Goal: Contribute content

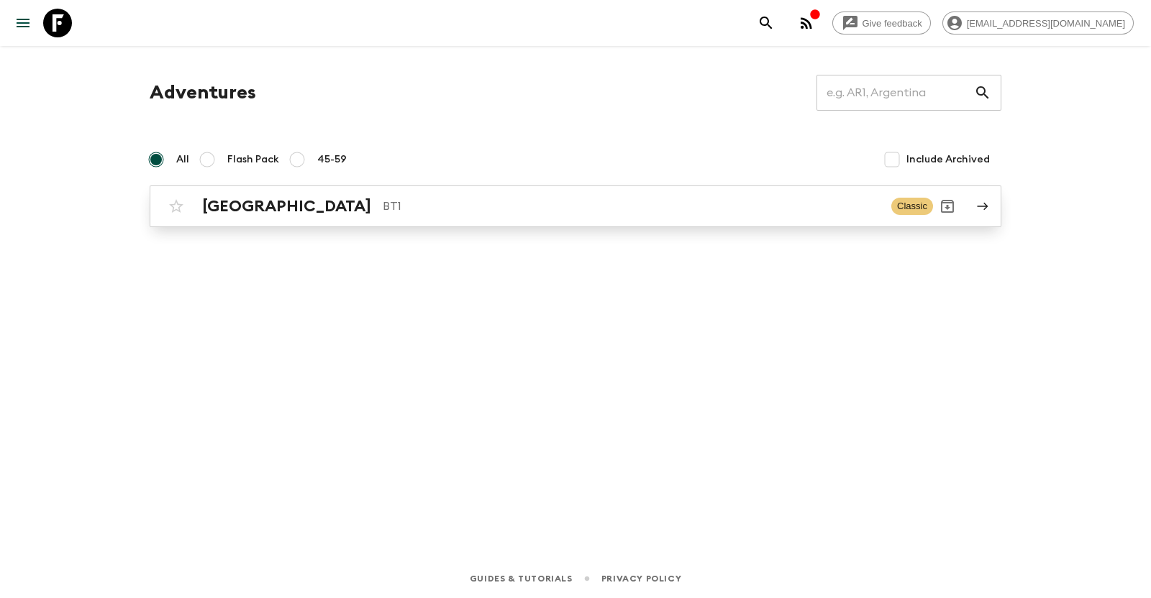
click at [974, 199] on link "Bhutan BT1 Classic" at bounding box center [575, 207] width 851 height 42
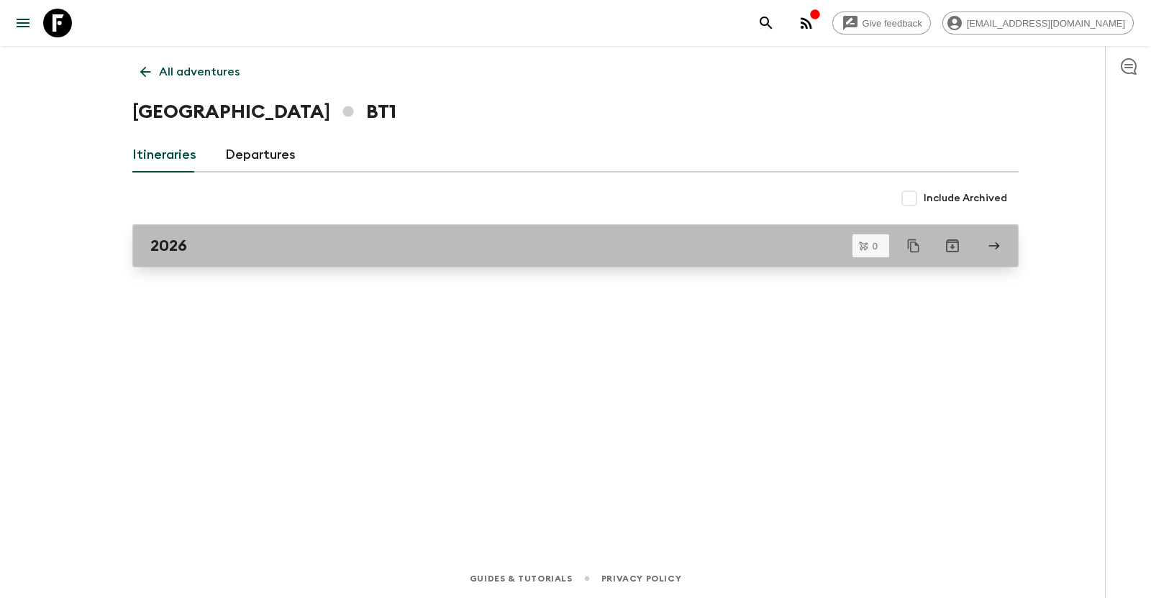
click at [992, 242] on icon at bounding box center [993, 245] width 13 height 13
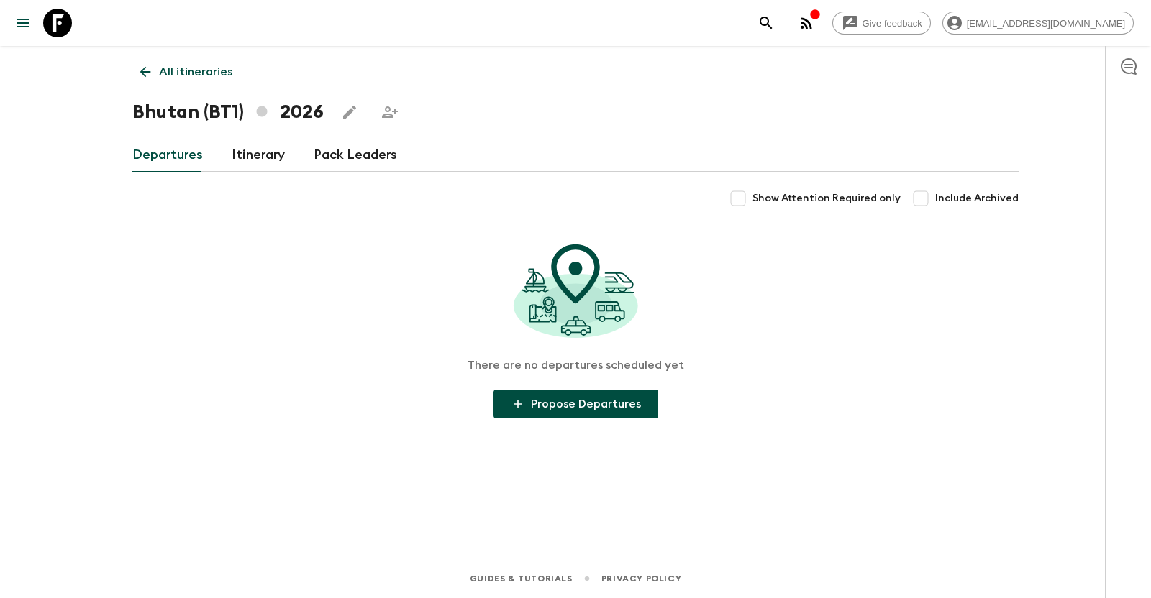
click at [268, 142] on link "Itinerary" at bounding box center [258, 155] width 53 height 35
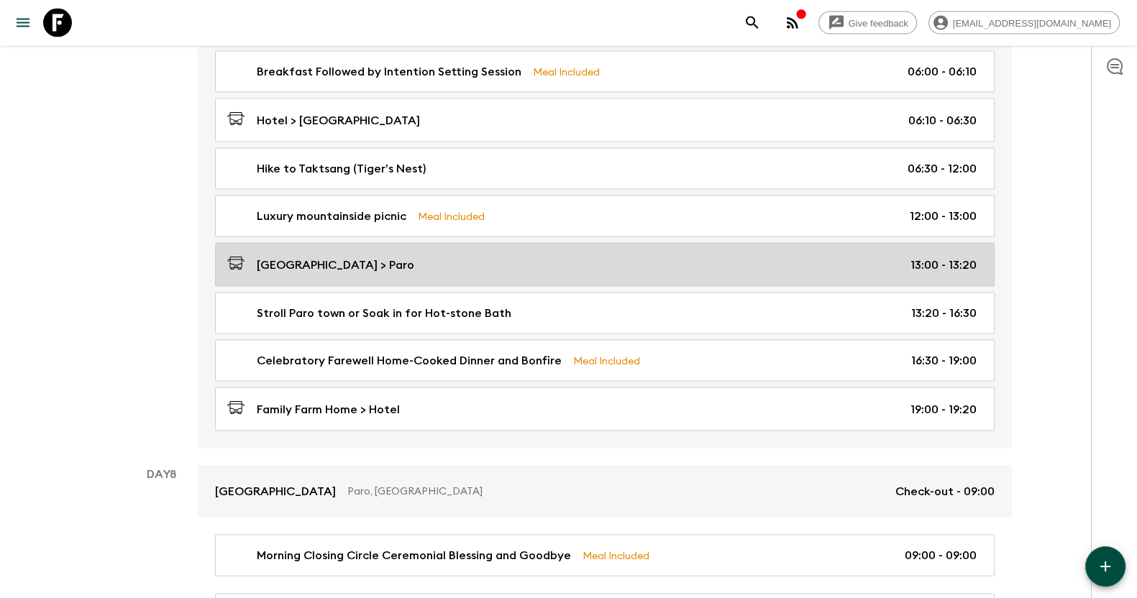
scroll to position [3685, 0]
click at [681, 163] on div "Hike to Taktsang (Tiger’s Nest) 06:30 - 12:00" at bounding box center [601, 170] width 749 height 17
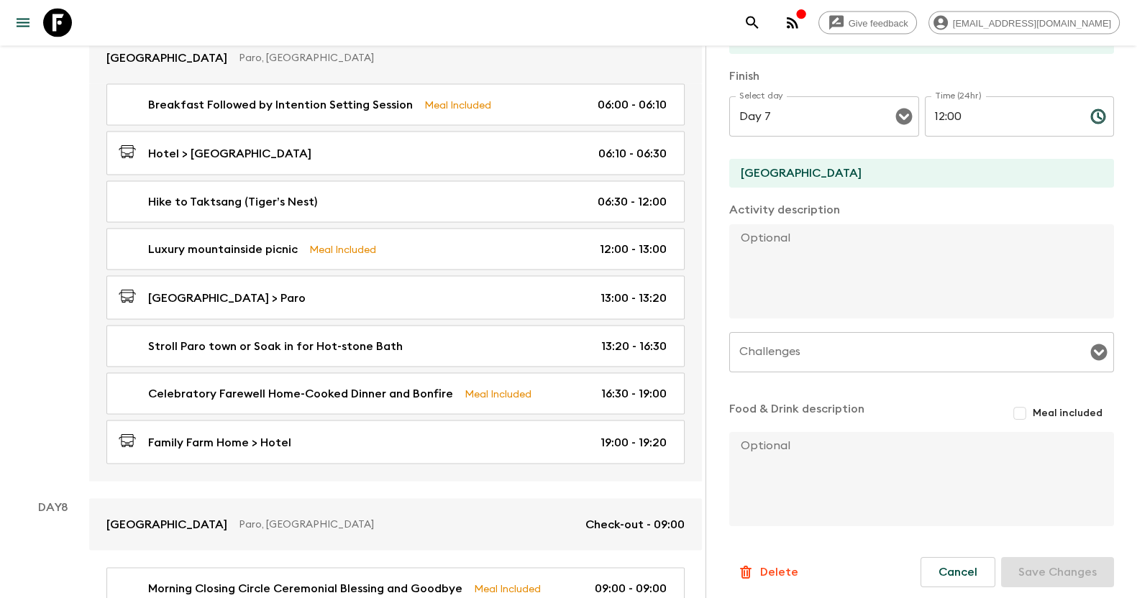
scroll to position [294, 0]
click at [1091, 346] on icon "Open" at bounding box center [1099, 351] width 17 height 17
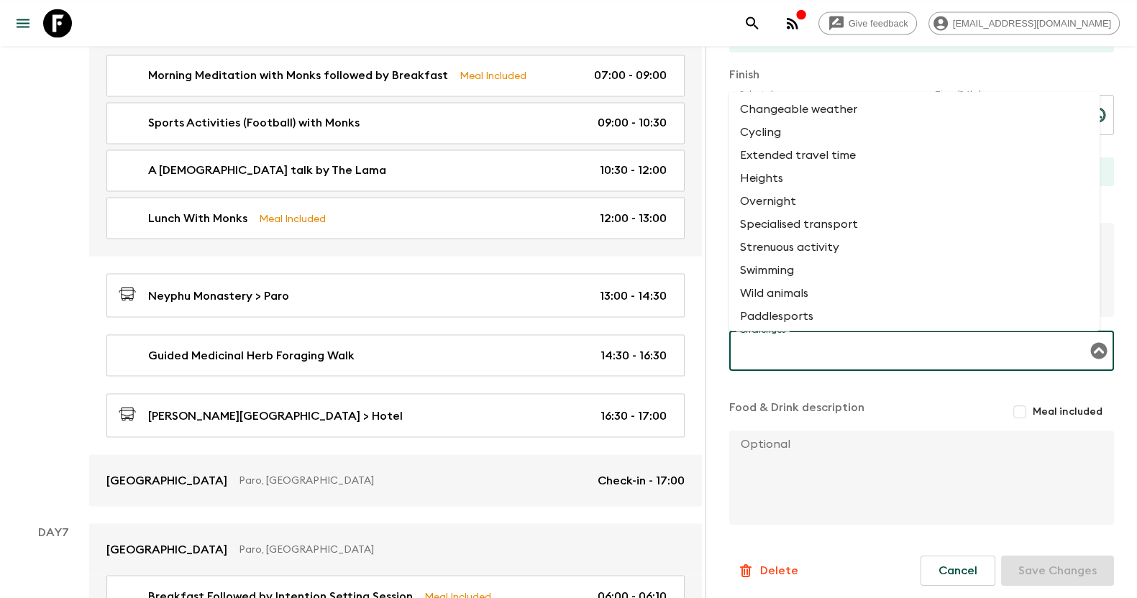
scroll to position [2, 0]
click at [813, 171] on li "Heights" at bounding box center [913, 175] width 371 height 23
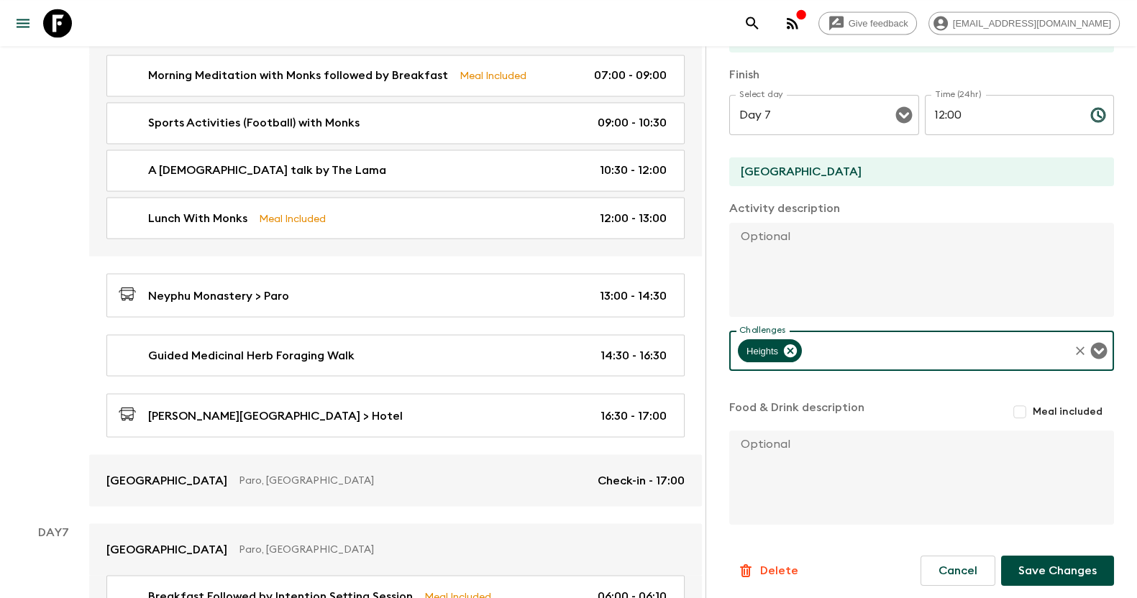
click at [1091, 344] on icon "Open" at bounding box center [1099, 351] width 17 height 17
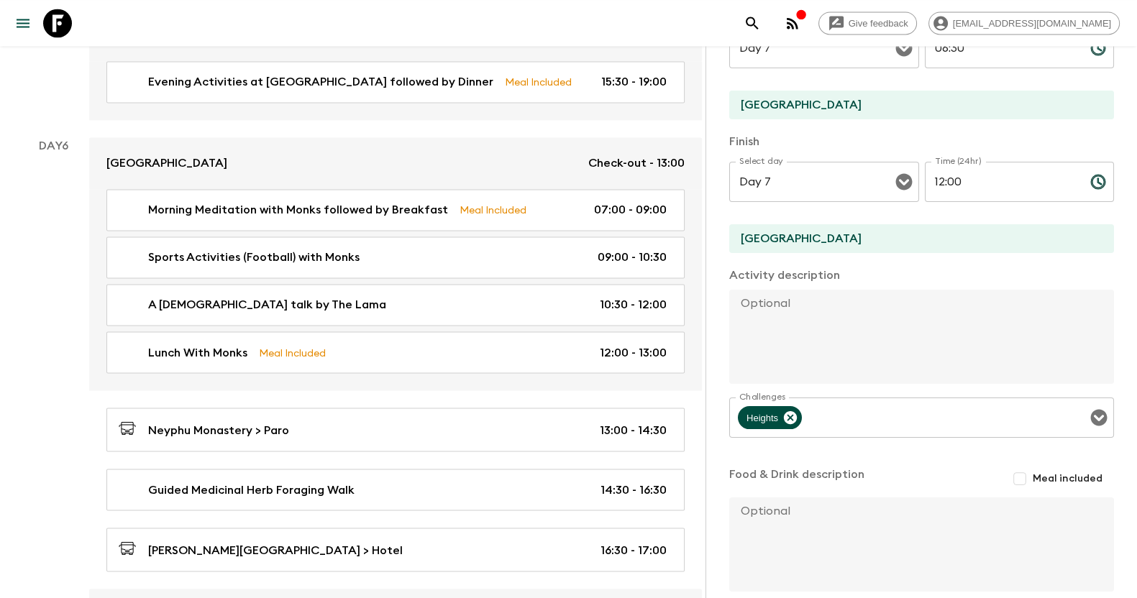
click at [1121, 300] on div "Activity Information Comments Activity Title Hike to Taktsang (Tiger’s Nest) St…" at bounding box center [920, 345] width 431 height 598
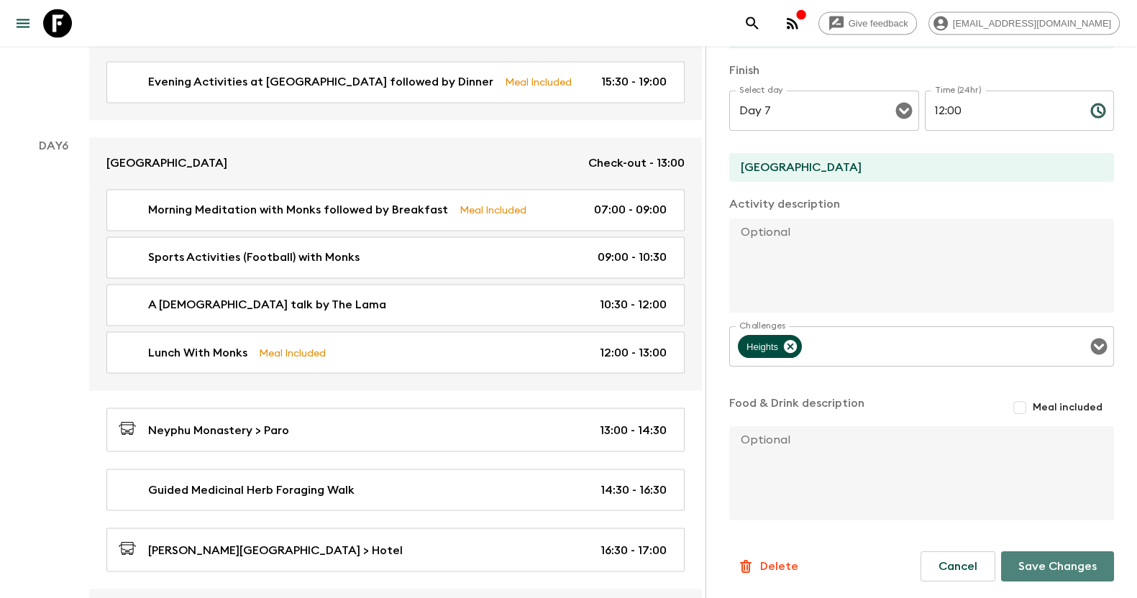
click at [1036, 562] on button "Save Changes" at bounding box center [1057, 567] width 113 height 30
